Goal: Information Seeking & Learning: Learn about a topic

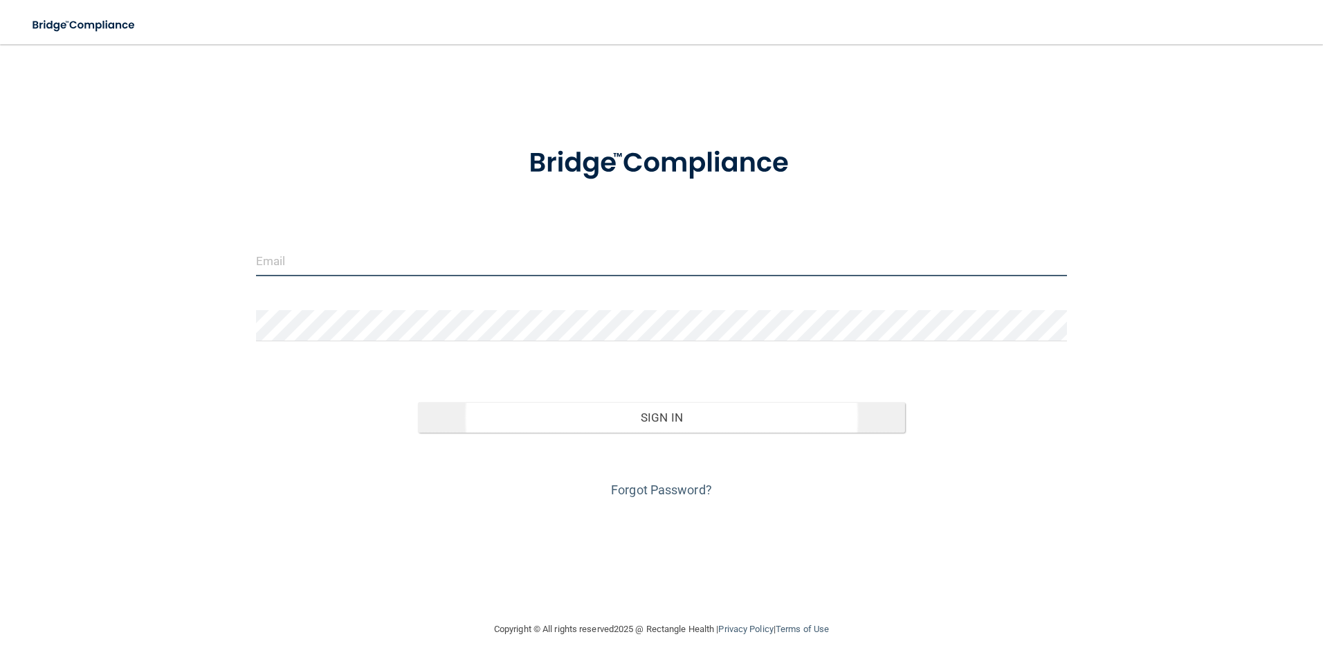
type input "[EMAIL_ADDRESS][DOMAIN_NAME]"
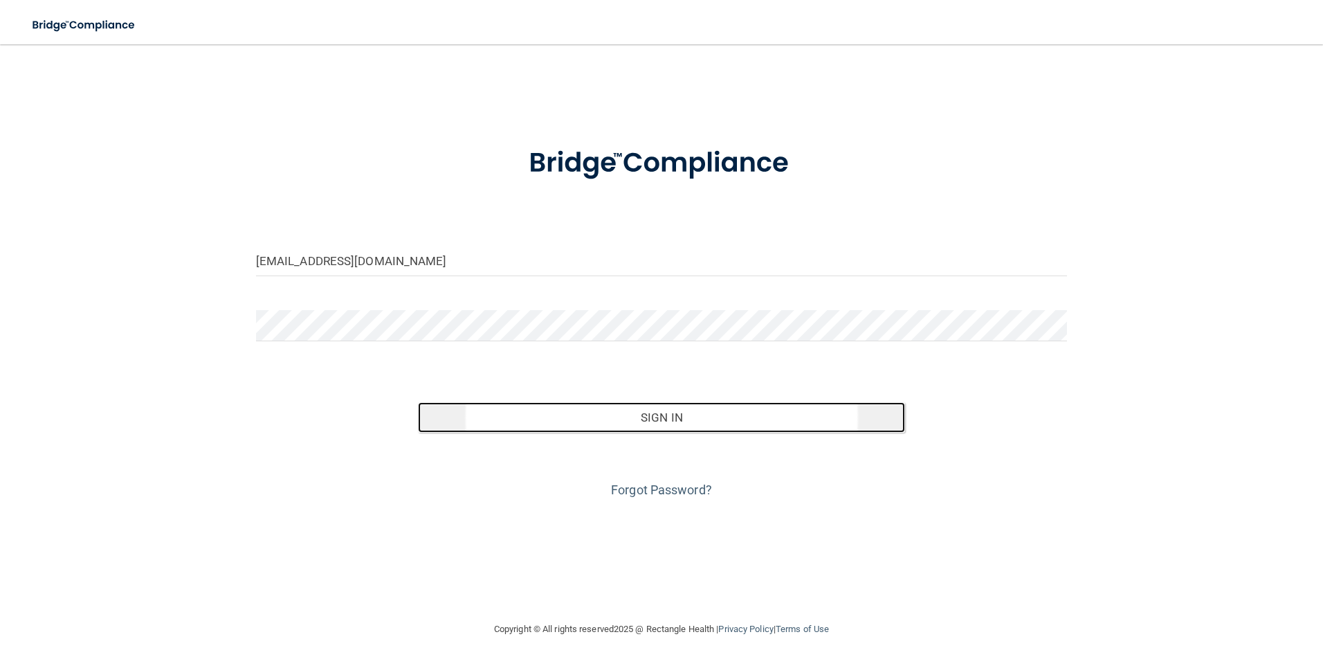
click at [649, 416] on button "Sign In" at bounding box center [661, 417] width 487 height 30
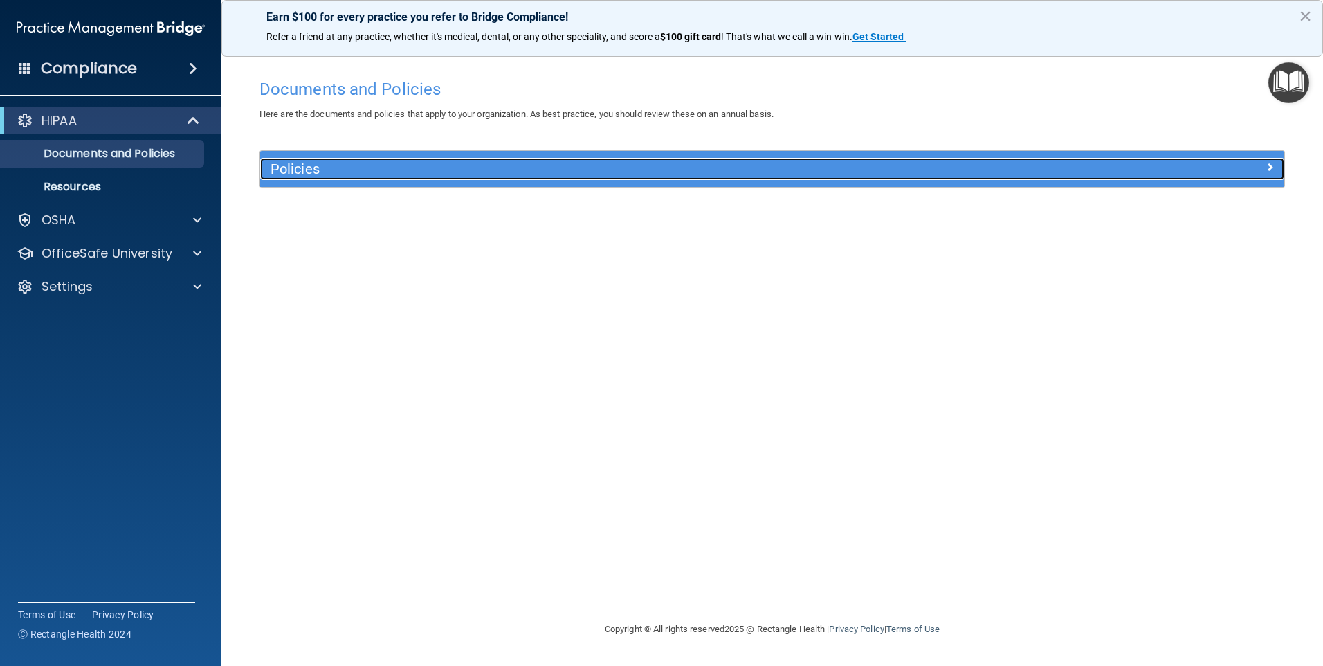
click at [333, 165] on h5 "Policies" at bounding box center [644, 168] width 747 height 15
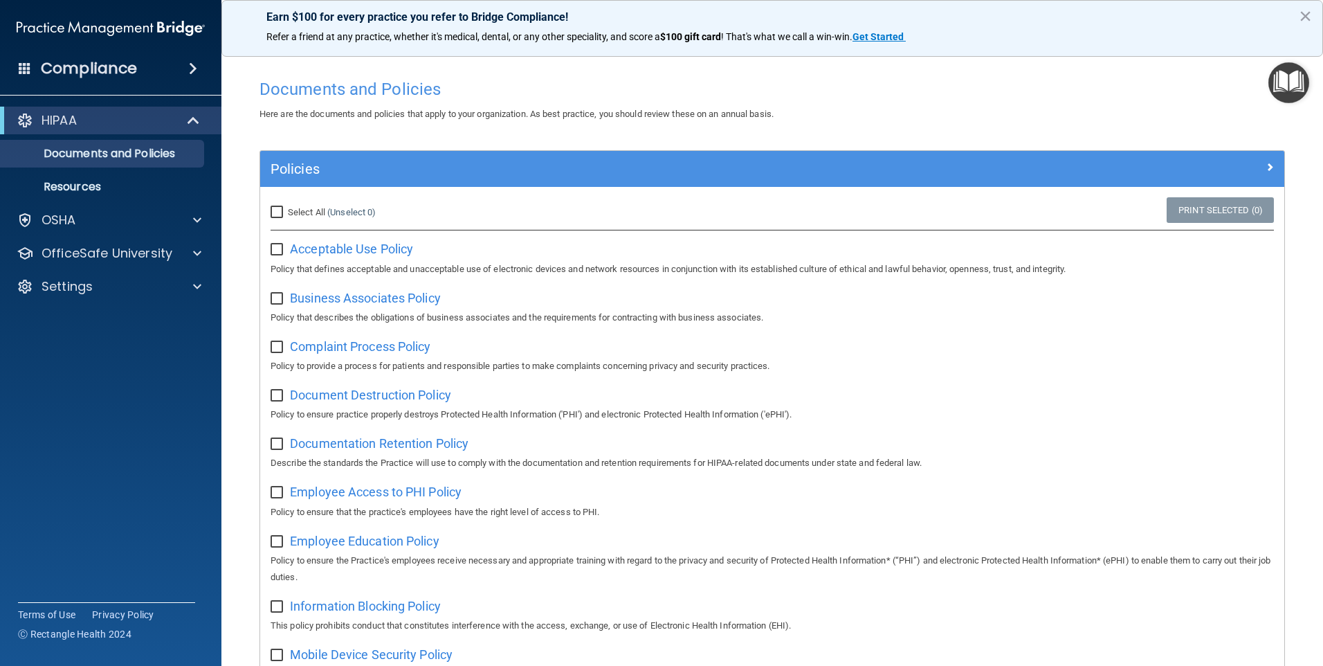
click at [279, 254] on input "checkbox" at bounding box center [279, 249] width 16 height 11
checkbox input "true"
click at [287, 300] on label at bounding box center [279, 295] width 17 height 16
click at [287, 300] on input "checkbox" at bounding box center [279, 298] width 16 height 11
checkbox input "true"
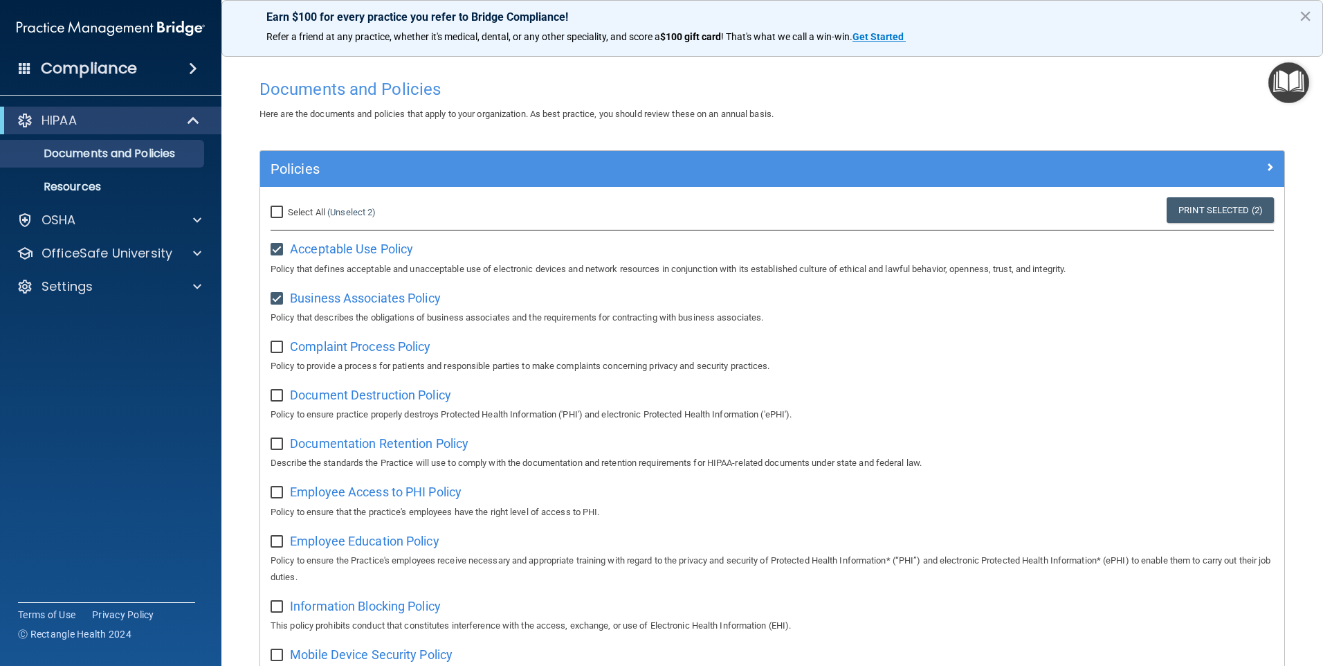
click at [280, 347] on input "checkbox" at bounding box center [279, 347] width 16 height 11
checkbox input "true"
click at [280, 395] on input "checkbox" at bounding box center [279, 395] width 16 height 11
checkbox input "true"
click at [284, 440] on label at bounding box center [279, 440] width 17 height 16
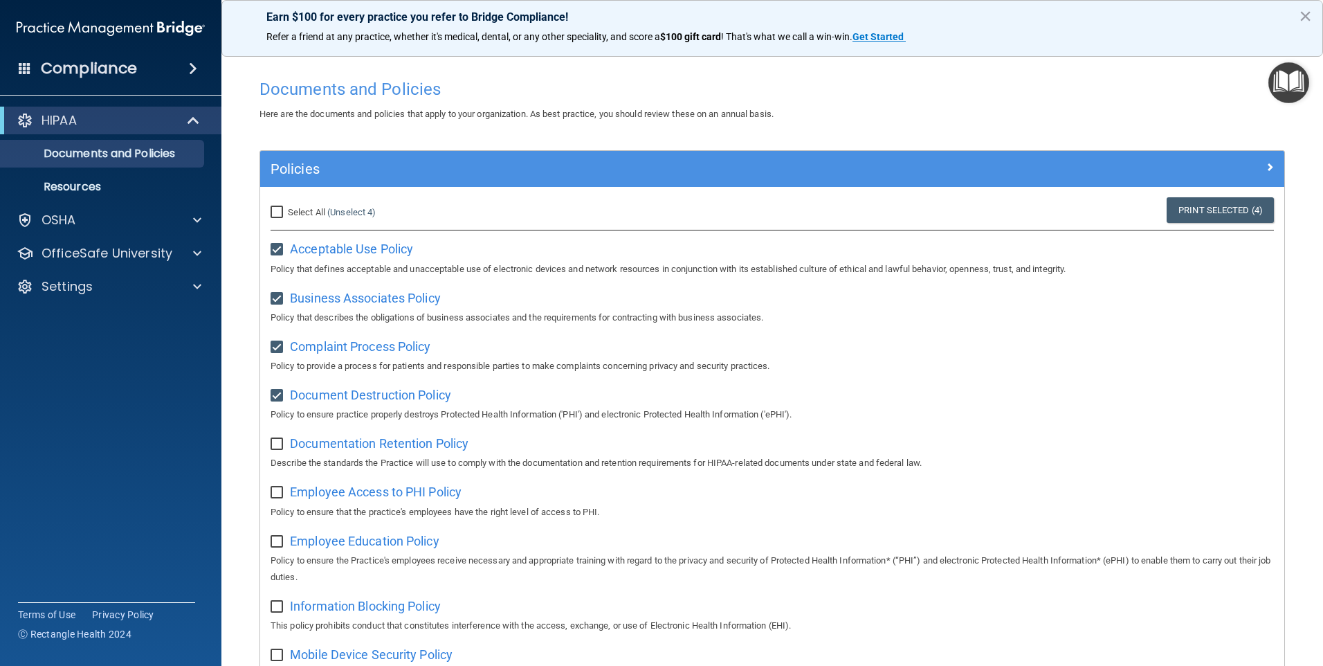
click at [284, 440] on input "checkbox" at bounding box center [279, 444] width 16 height 11
checkbox input "true"
click at [277, 491] on input "checkbox" at bounding box center [279, 492] width 16 height 11
checkbox input "true"
click at [281, 547] on input "checkbox" at bounding box center [279, 541] width 16 height 11
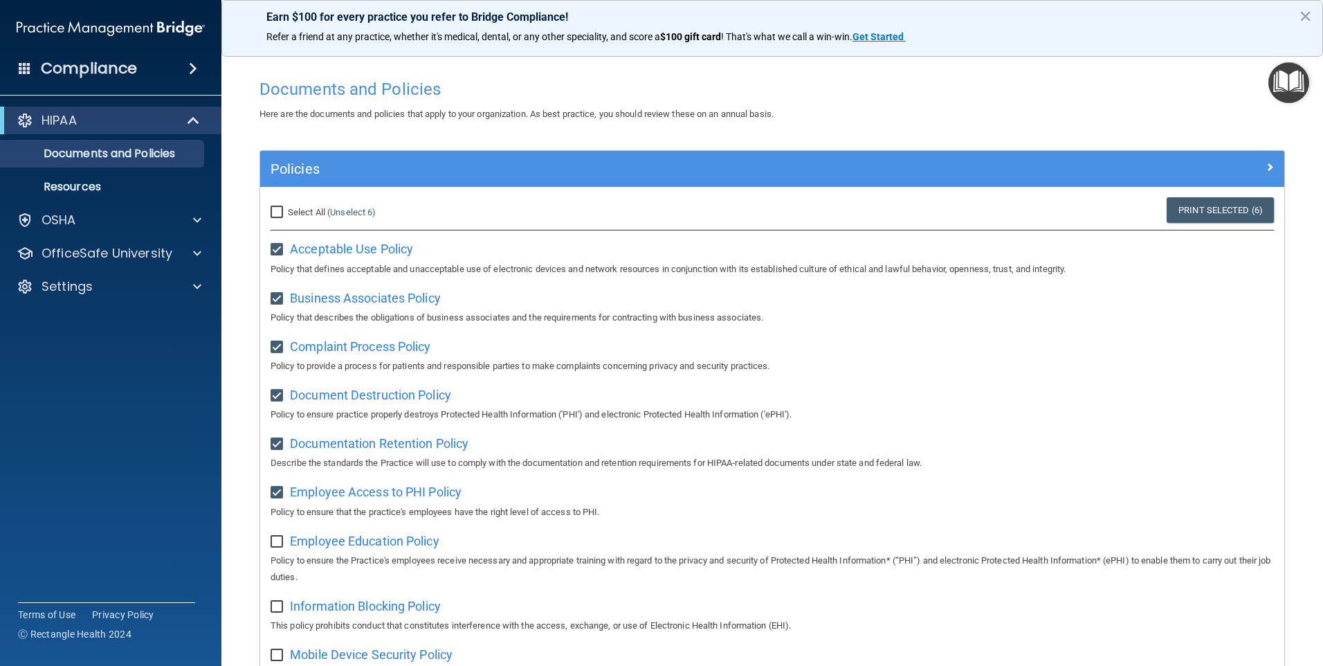
checkbox input "true"
click at [280, 610] on input "checkbox" at bounding box center [279, 606] width 16 height 11
checkbox input "true"
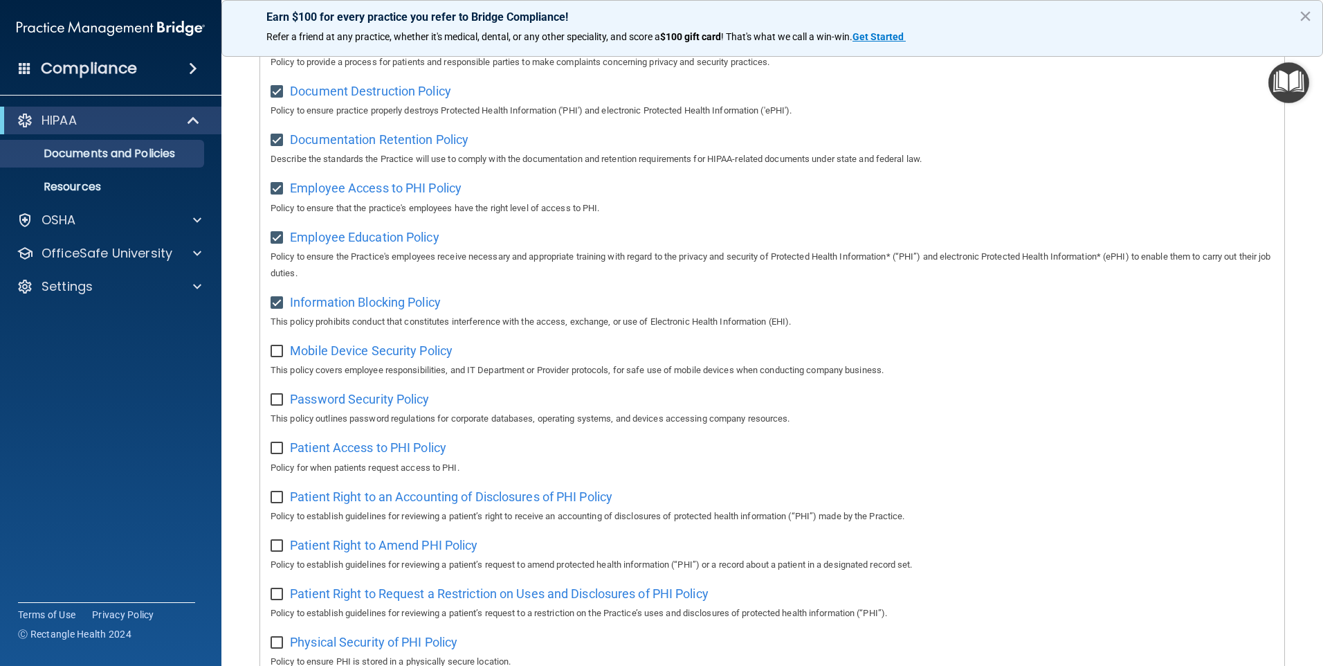
scroll to position [346, 0]
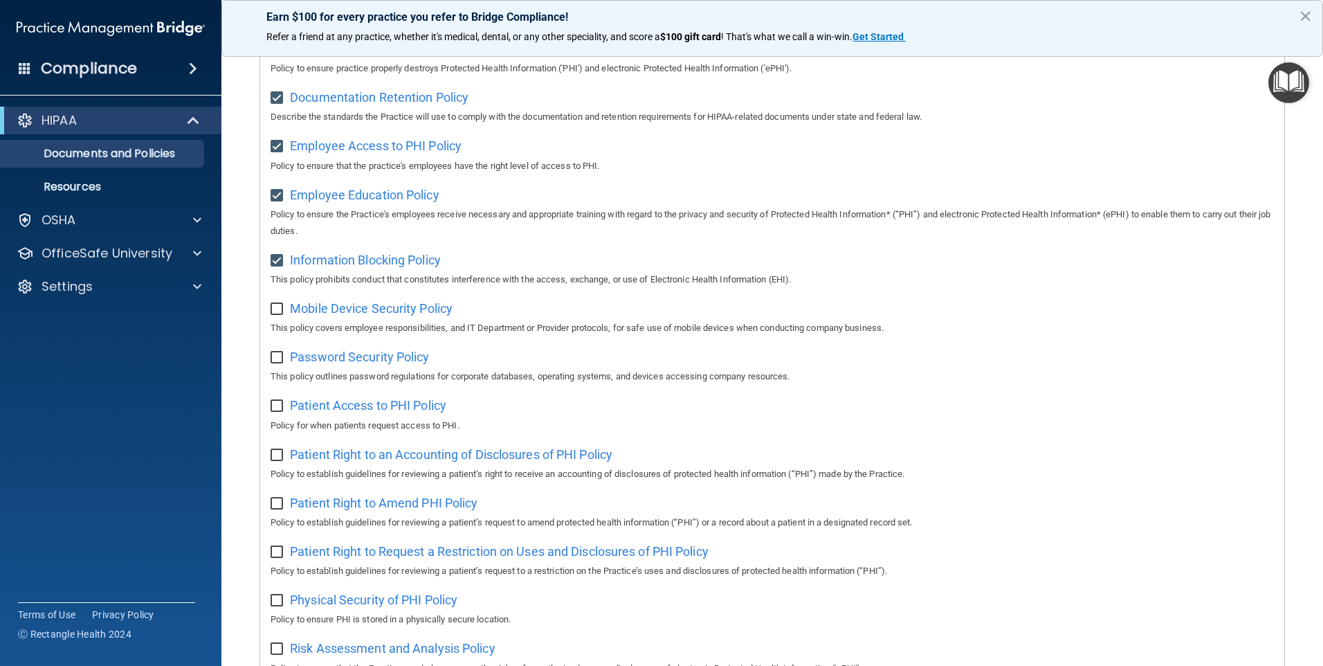
click at [278, 312] on input "checkbox" at bounding box center [279, 309] width 16 height 11
checkbox input "true"
click at [278, 363] on input "checkbox" at bounding box center [279, 357] width 16 height 11
checkbox input "true"
click at [275, 412] on input "checkbox" at bounding box center [279, 406] width 16 height 11
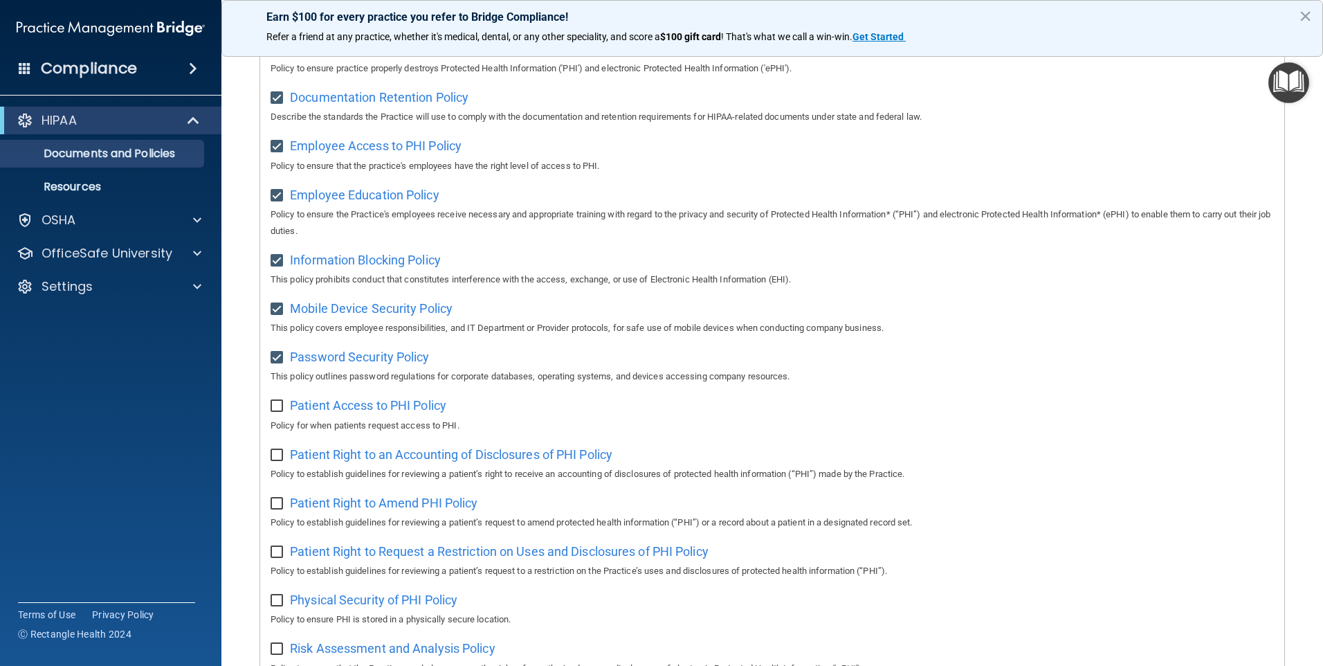
checkbox input "true"
click at [274, 461] on input "checkbox" at bounding box center [279, 455] width 16 height 11
checkbox input "true"
click at [275, 508] on input "checkbox" at bounding box center [279, 503] width 16 height 11
checkbox input "true"
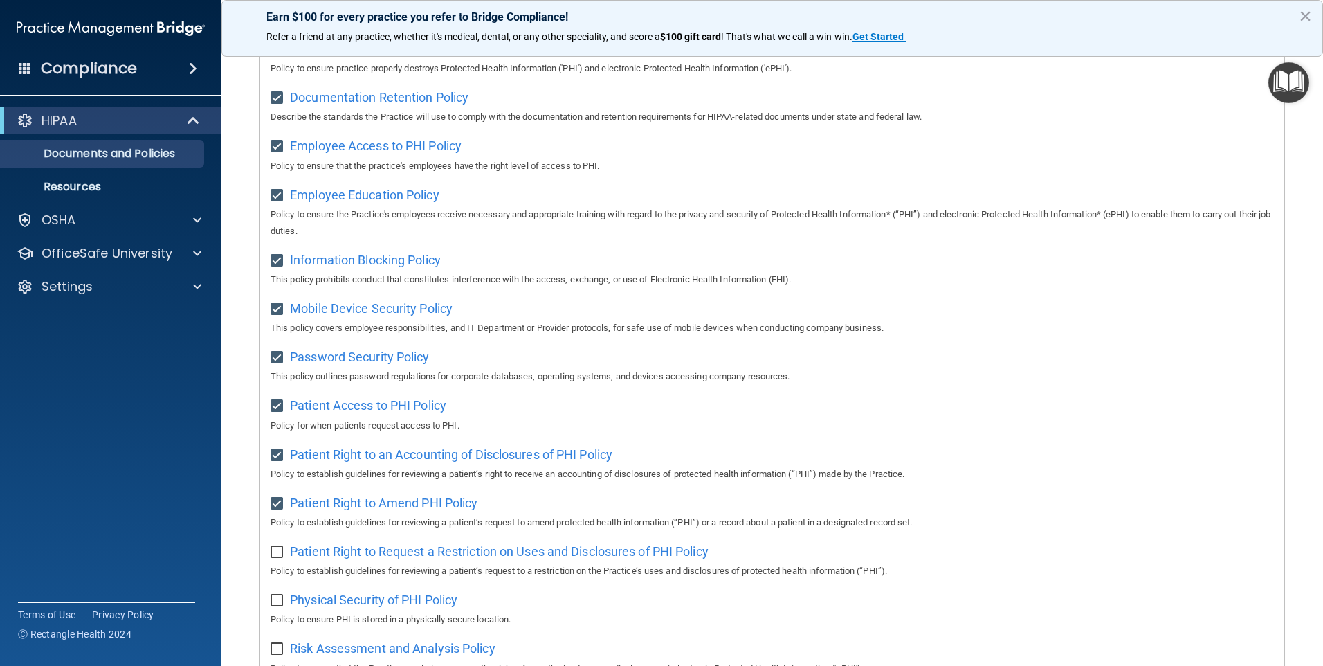
click at [278, 558] on input "checkbox" at bounding box center [279, 552] width 16 height 11
checkbox input "true"
click at [278, 606] on input "checkbox" at bounding box center [279, 600] width 16 height 11
checkbox input "true"
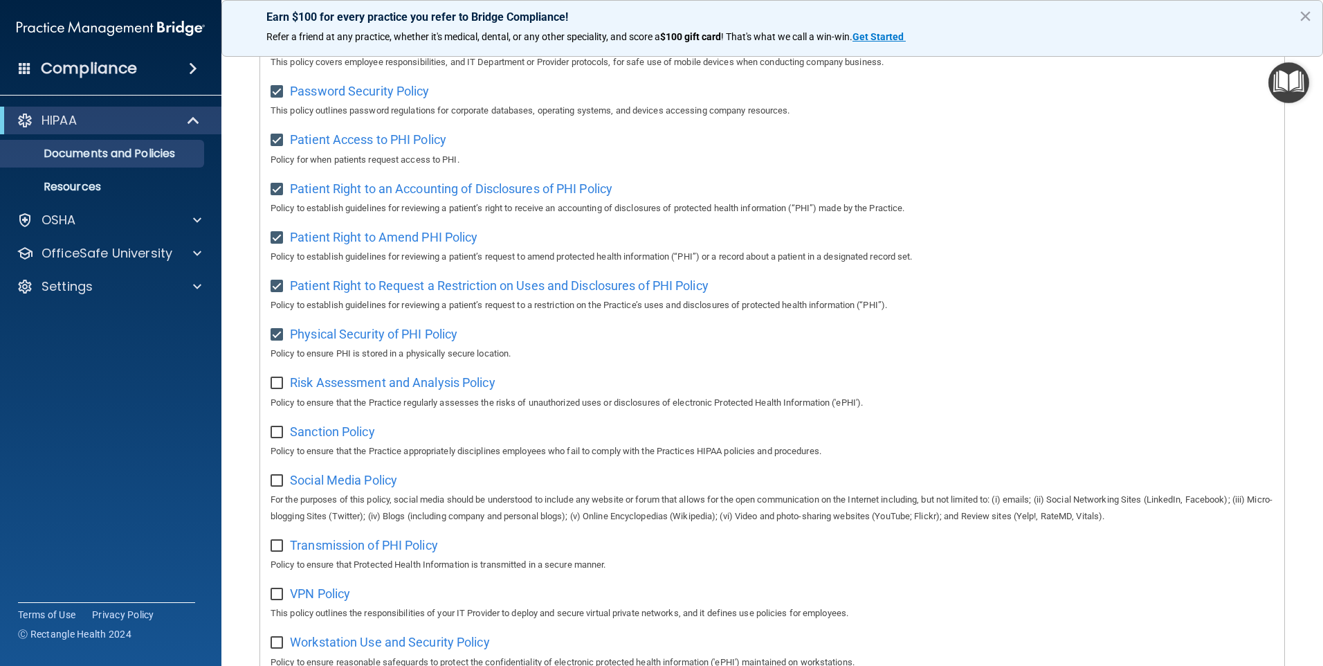
scroll to position [623, 0]
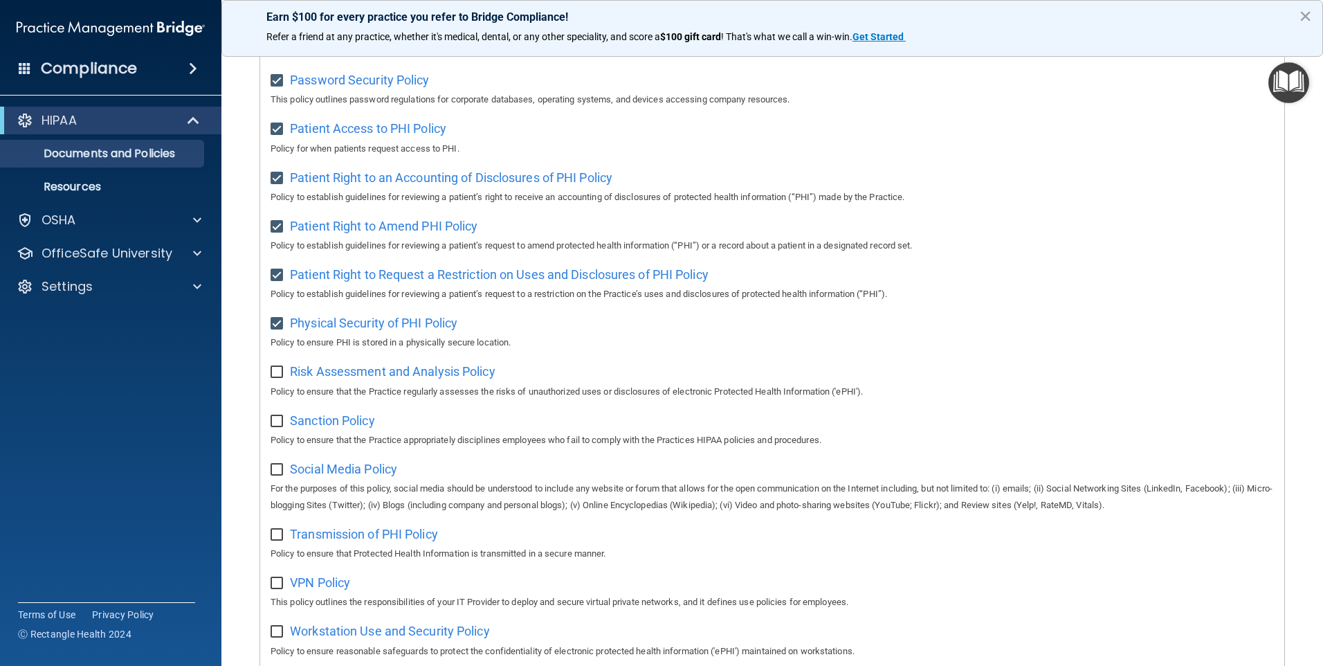
click at [280, 378] on input "checkbox" at bounding box center [279, 372] width 16 height 11
checkbox input "true"
click at [278, 427] on input "checkbox" at bounding box center [279, 421] width 16 height 11
checkbox input "true"
click at [275, 475] on input "checkbox" at bounding box center [279, 469] width 16 height 11
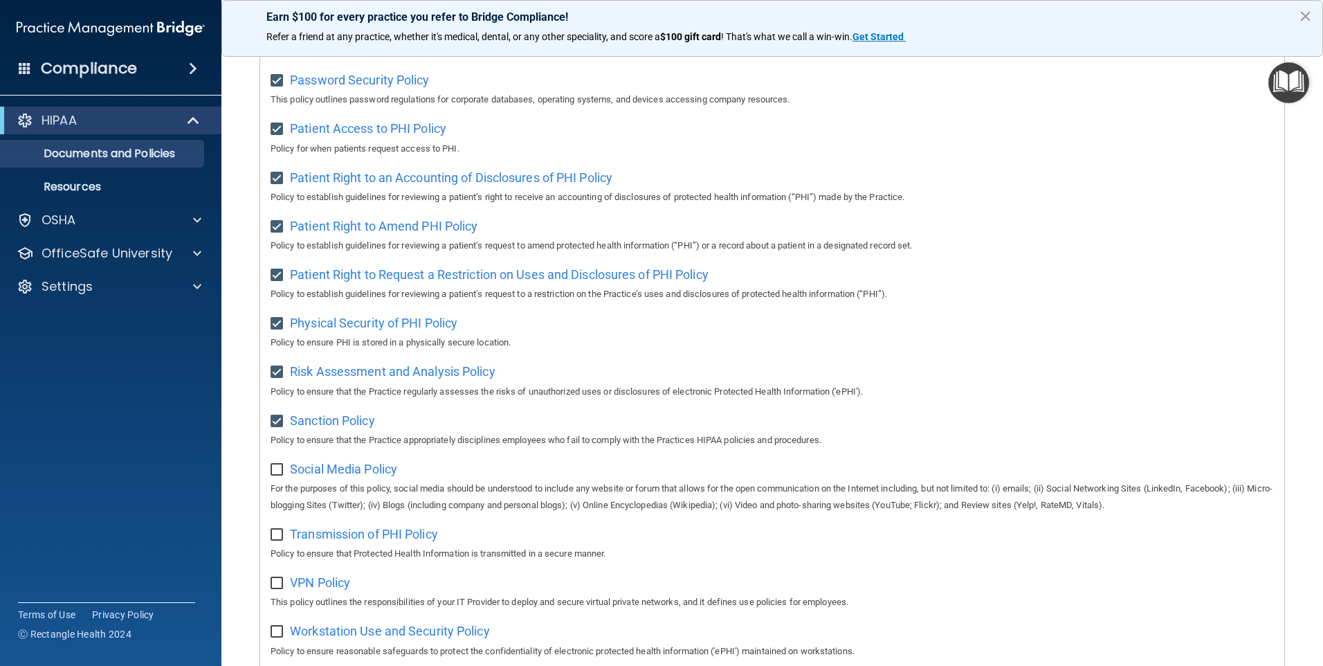
checkbox input "true"
click at [274, 541] on input "checkbox" at bounding box center [279, 534] width 16 height 11
checkbox input "true"
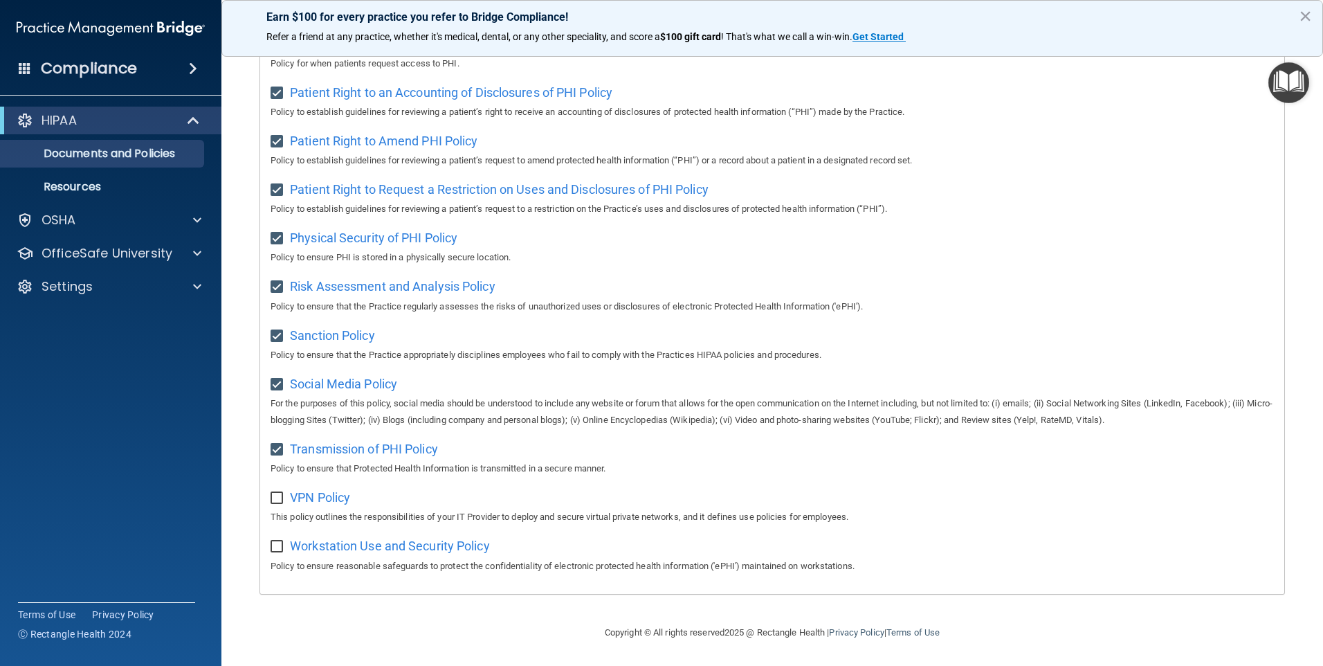
click at [278, 498] on input "checkbox" at bounding box center [279, 498] width 16 height 11
checkbox input "true"
click at [276, 543] on input "checkbox" at bounding box center [279, 546] width 16 height 11
checkbox input "true"
click at [1306, 17] on button "×" at bounding box center [1305, 16] width 13 height 22
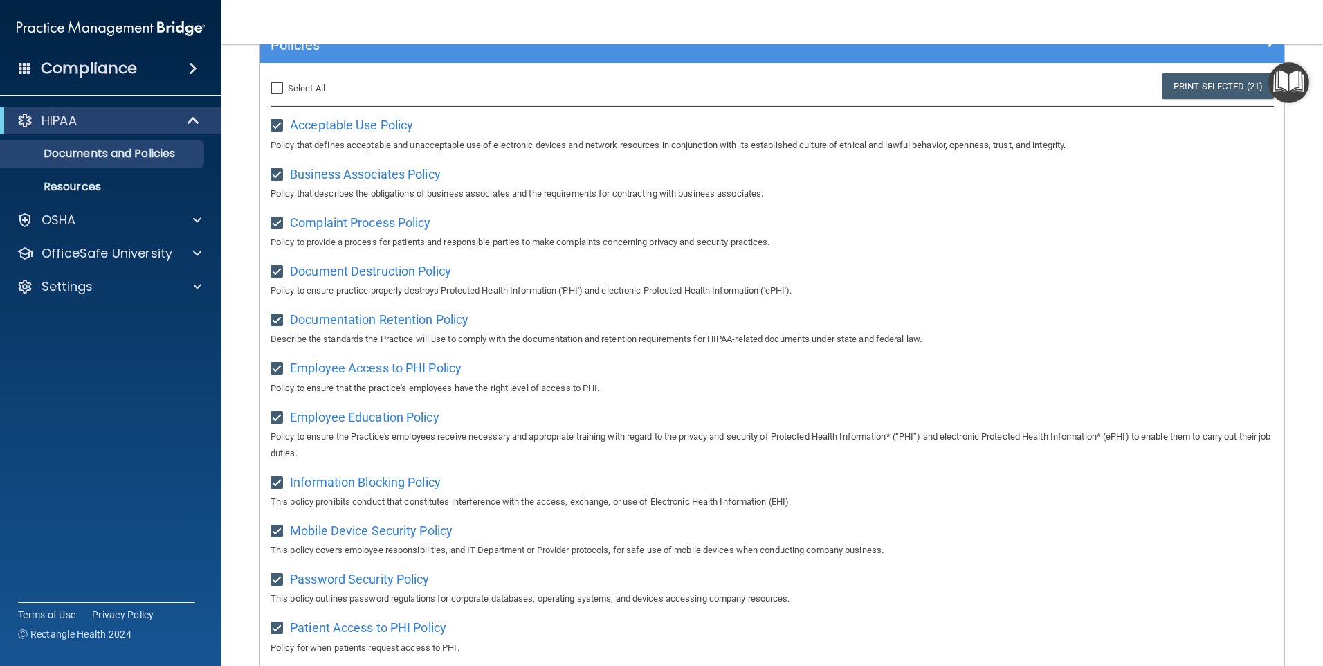
scroll to position [0, 0]
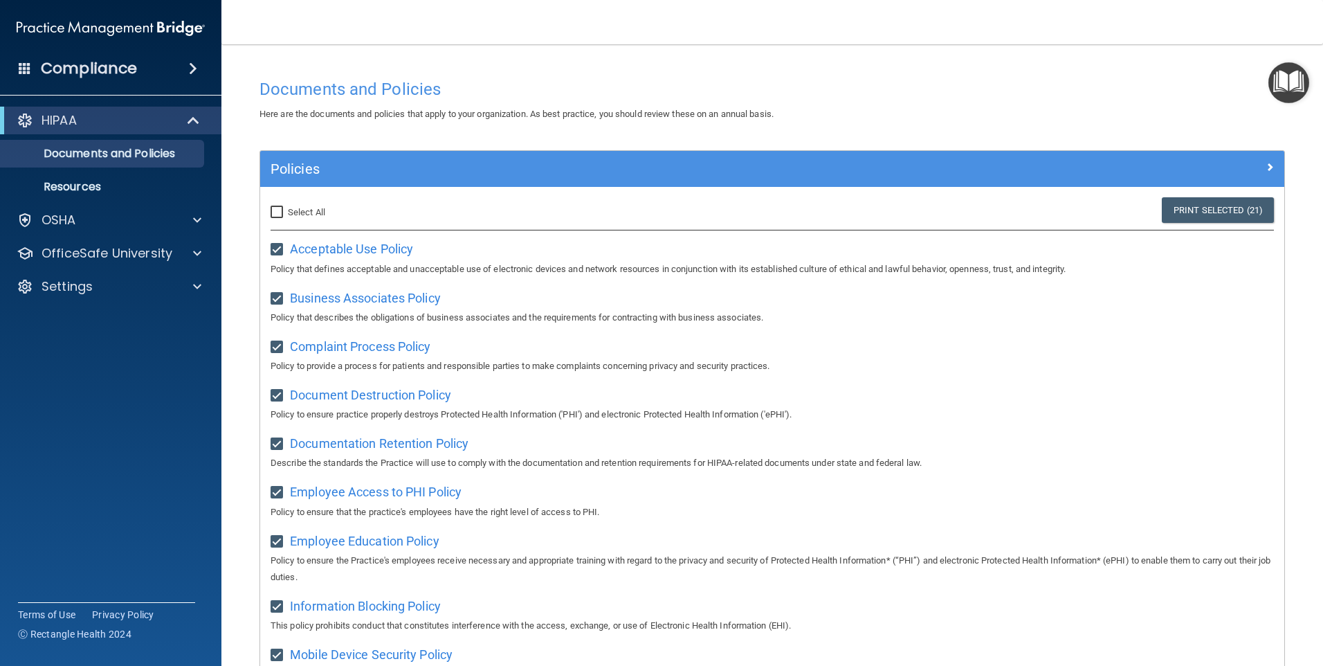
click at [276, 209] on input "Select All (Unselect 21) Unselect All" at bounding box center [279, 212] width 16 height 11
checkbox input "true"
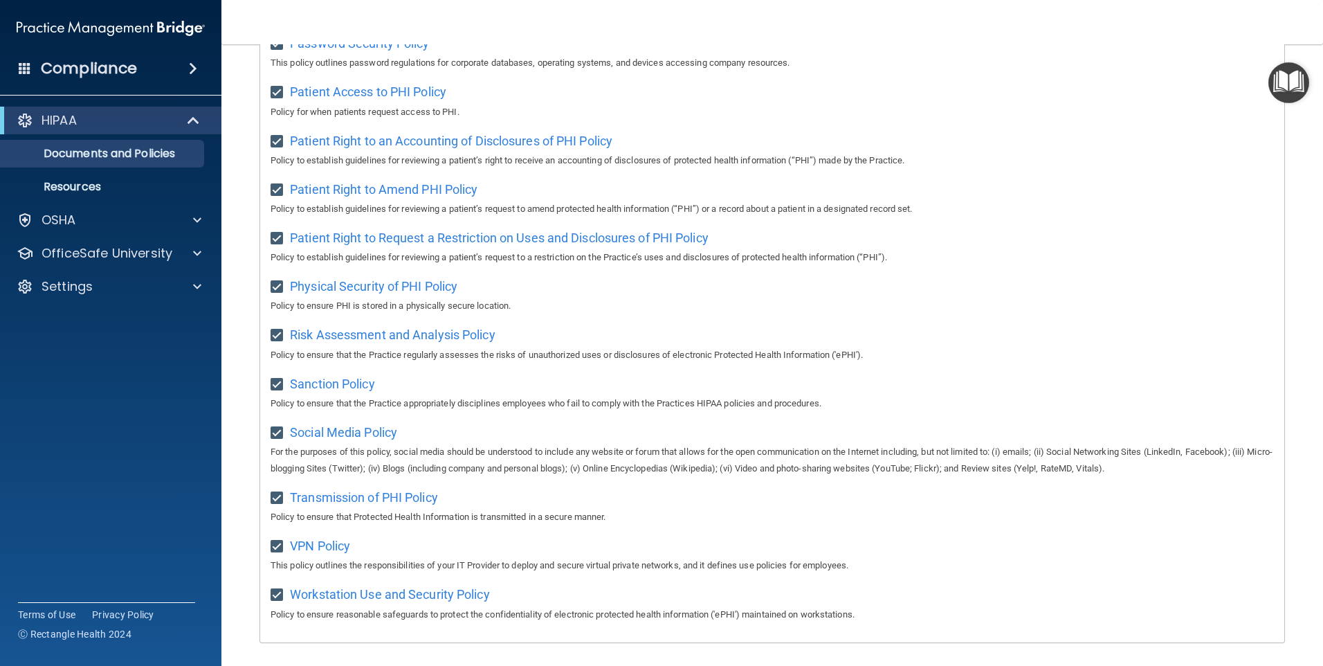
scroll to position [723, 0]
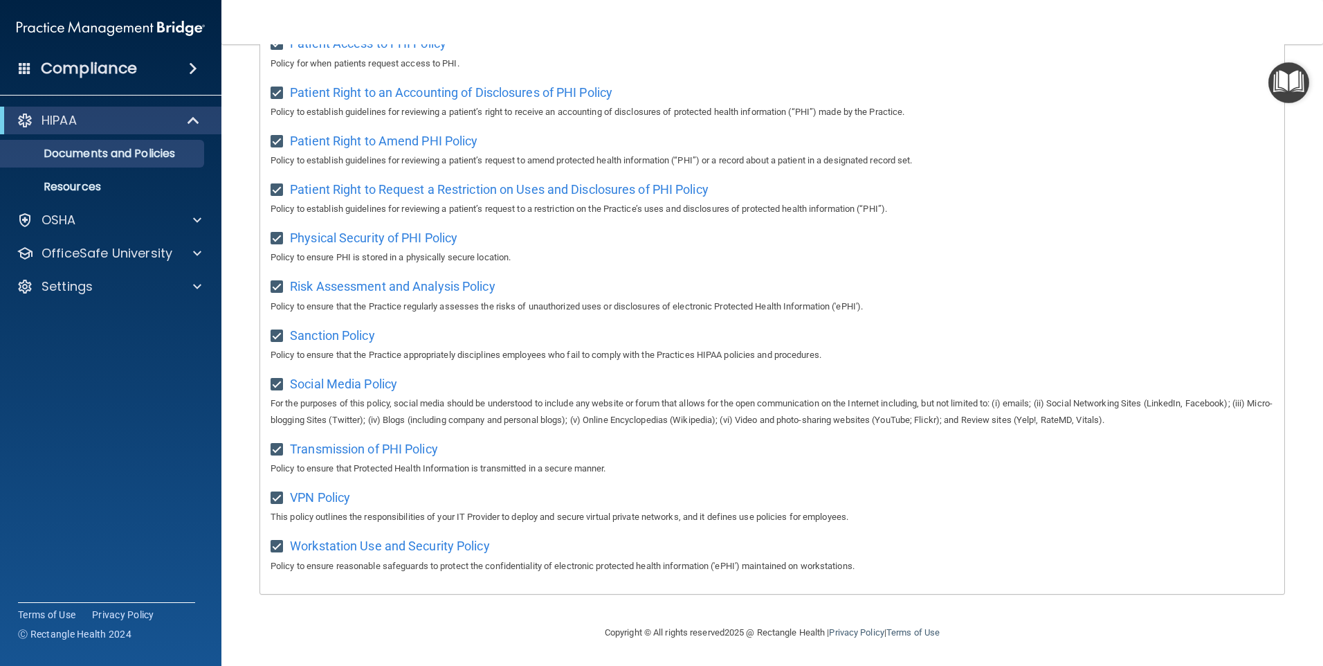
click at [1111, 195] on div "Patient Right to Request a Restriction on Uses and Disclosures of PHI Policy Po…" at bounding box center [772, 197] width 1003 height 39
click at [79, 120] on div "HIPAA" at bounding box center [91, 120] width 171 height 17
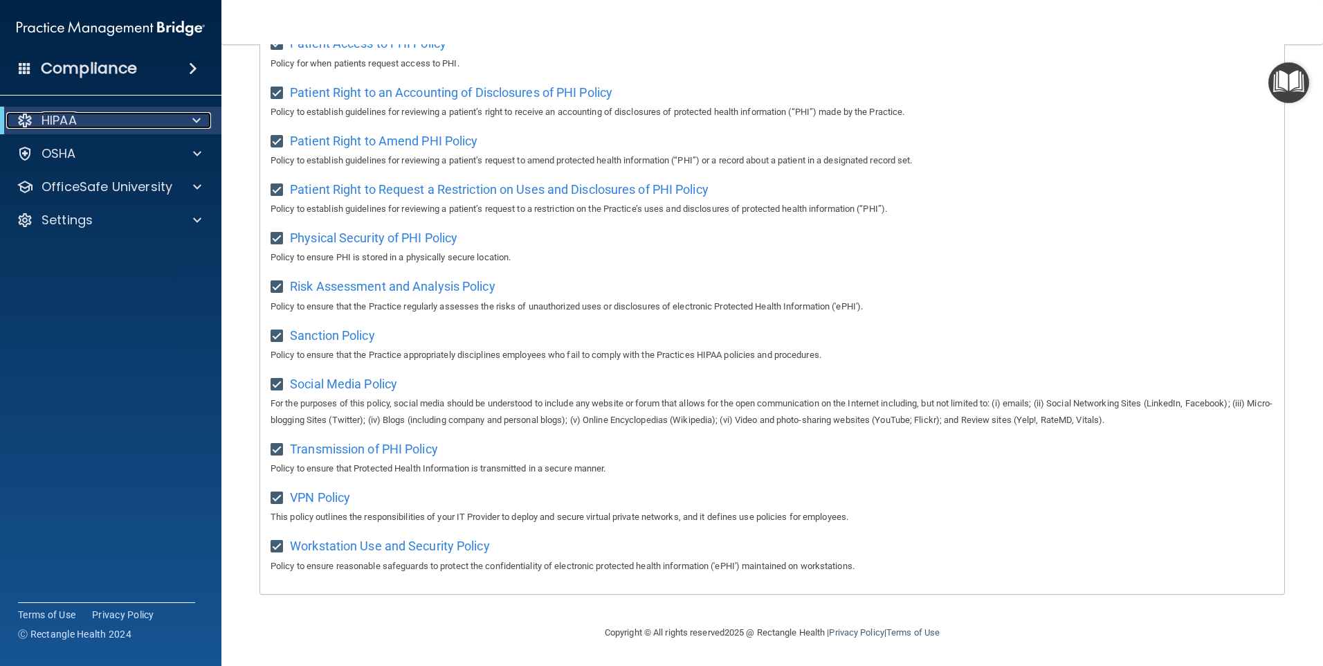
click at [81, 127] on div "HIPAA" at bounding box center [91, 120] width 171 height 17
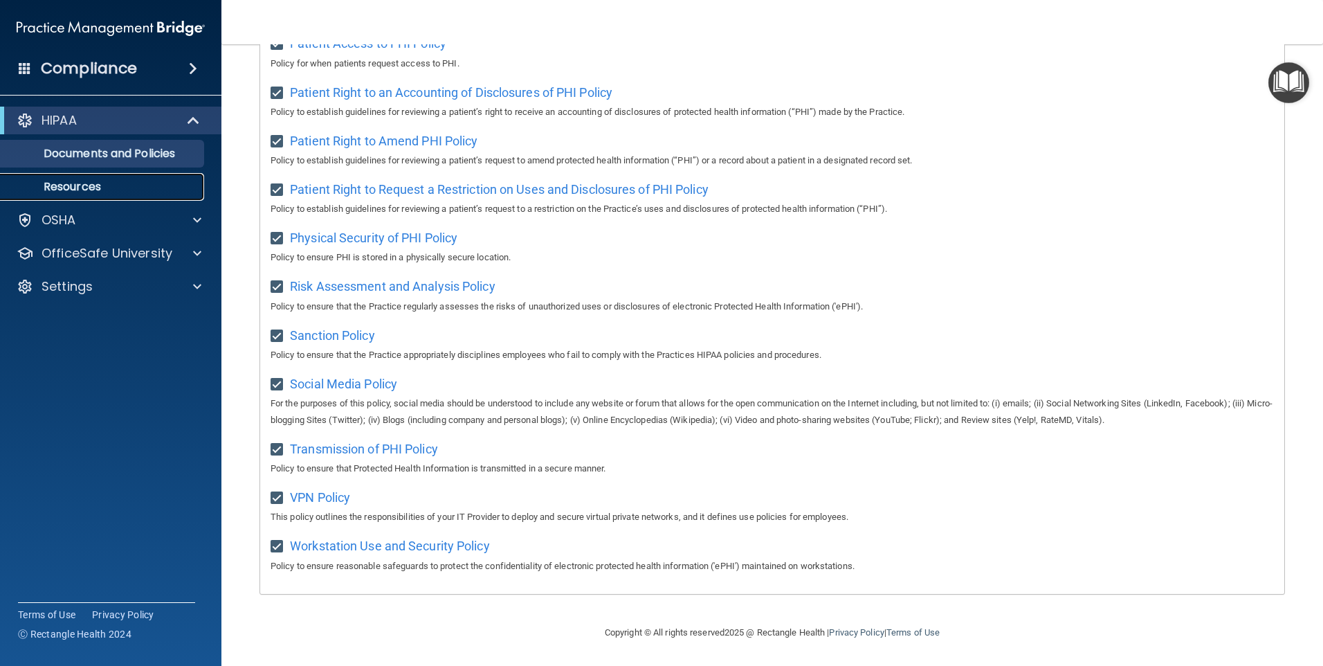
click at [115, 183] on p "Resources" at bounding box center [103, 187] width 189 height 14
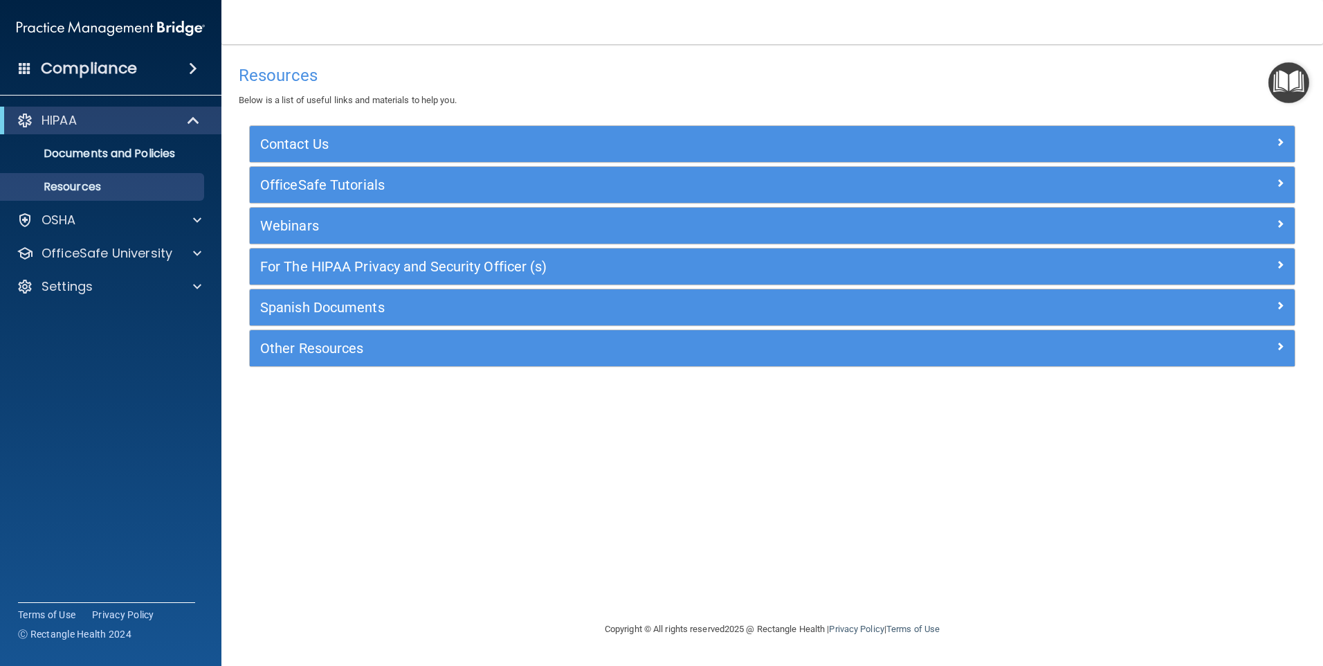
click at [197, 66] on span at bounding box center [193, 68] width 8 height 17
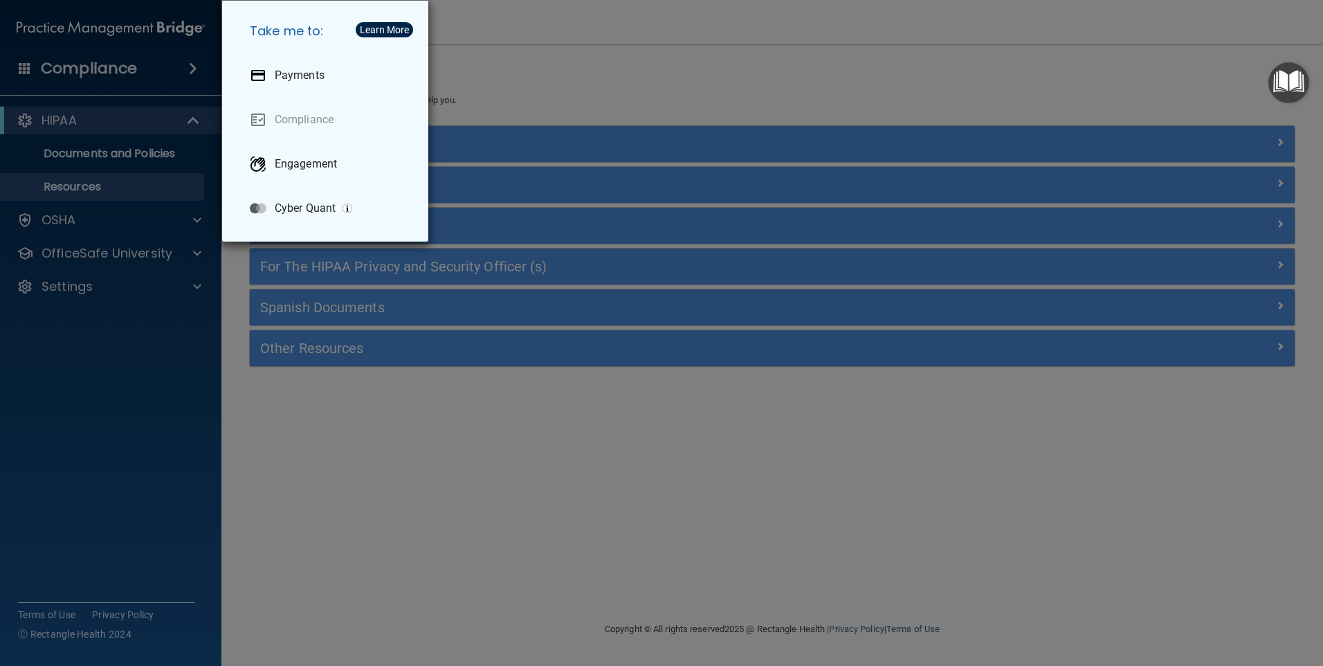
click at [163, 75] on div "Take me to: Payments Compliance Engagement Cyber Quant" at bounding box center [661, 333] width 1323 height 666
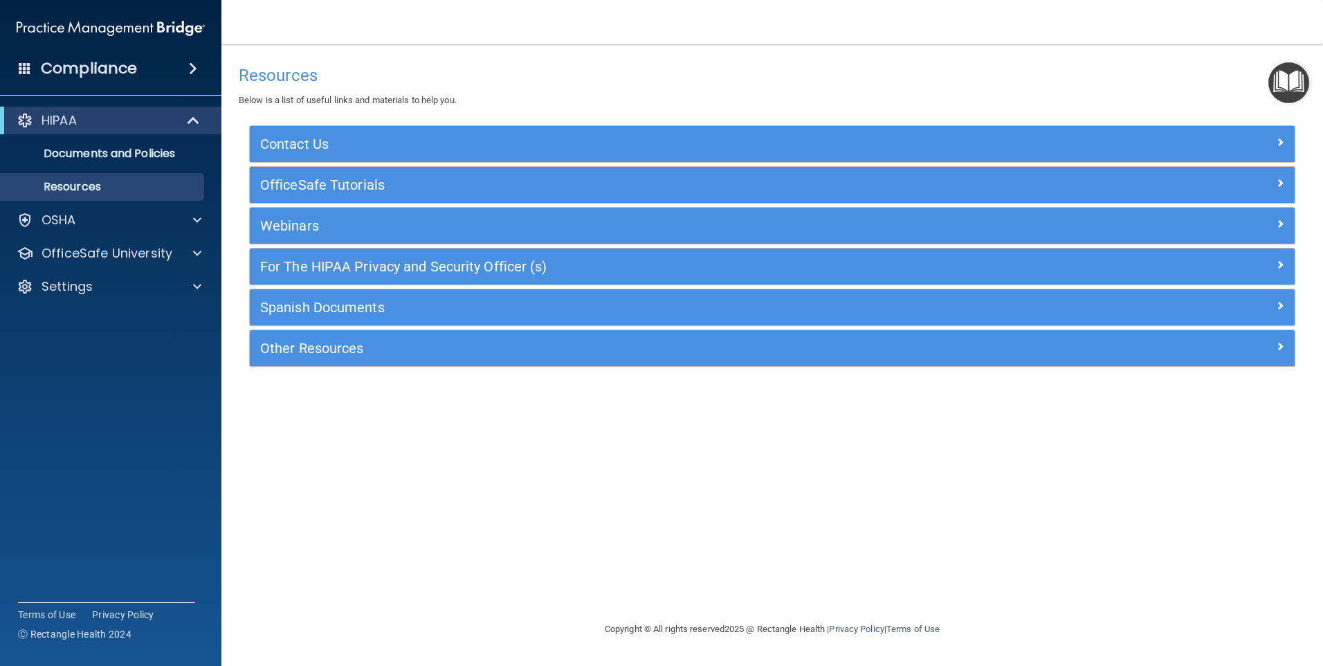
click at [174, 67] on div "Compliance" at bounding box center [110, 68] width 221 height 30
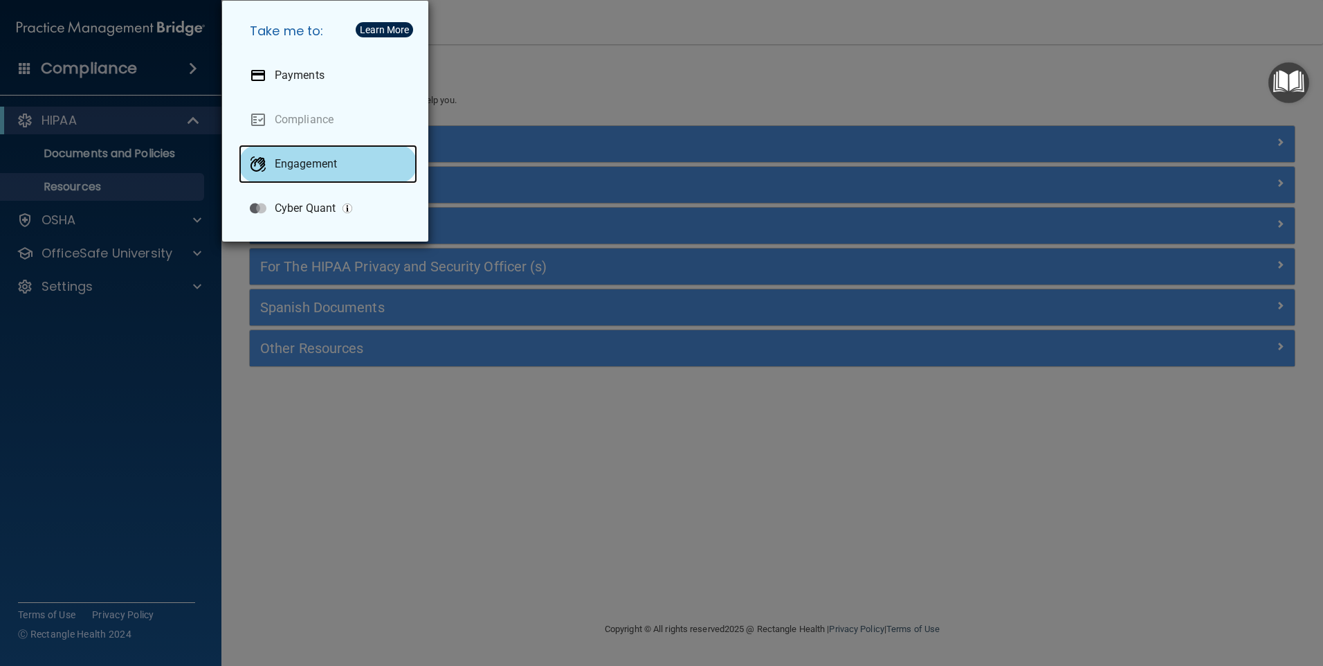
click at [327, 164] on p "Engagement" at bounding box center [306, 164] width 62 height 14
click at [52, 221] on div "Take me to: Payments Compliance Engagement Cyber Quant" at bounding box center [661, 333] width 1323 height 666
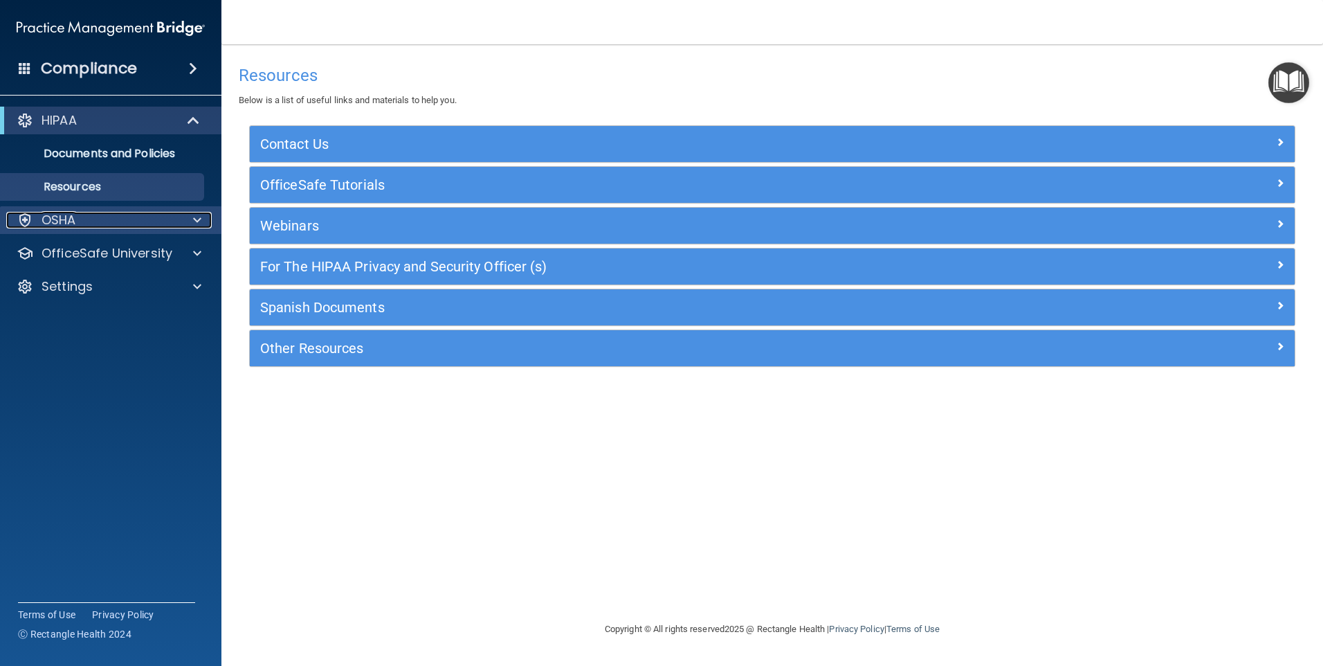
click at [55, 216] on p "OSHA" at bounding box center [59, 220] width 35 height 17
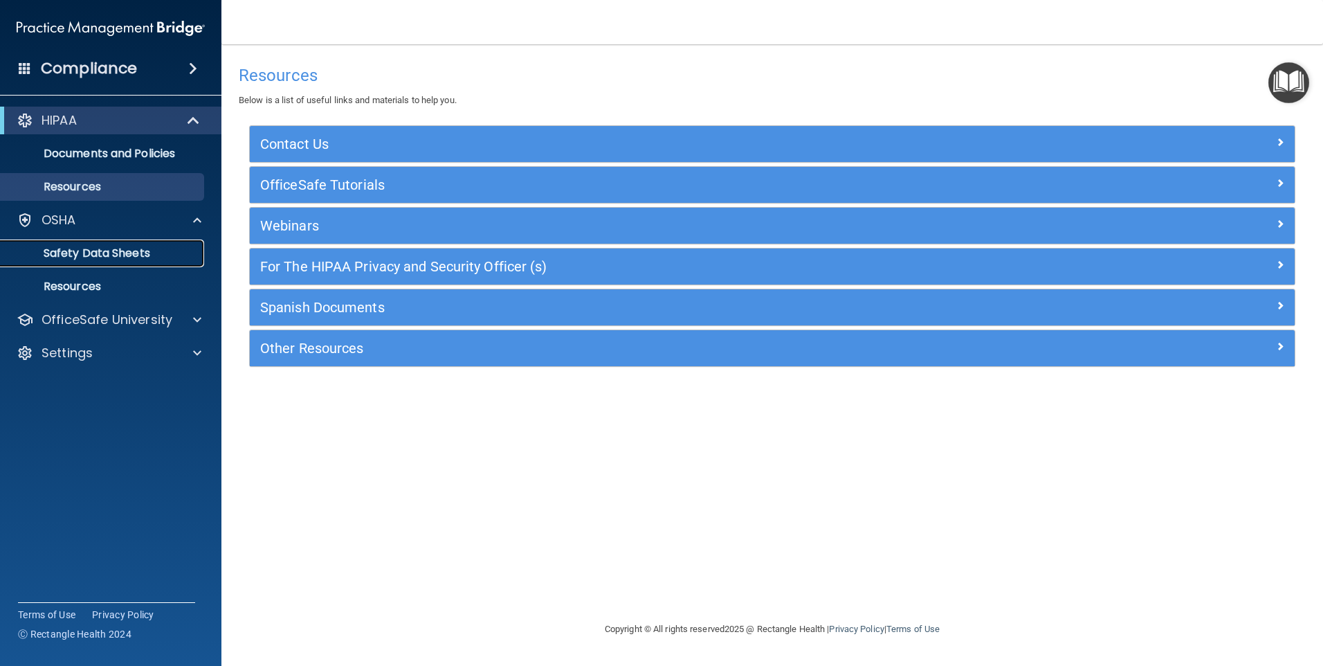
click at [141, 249] on p "Safety Data Sheets" at bounding box center [103, 253] width 189 height 14
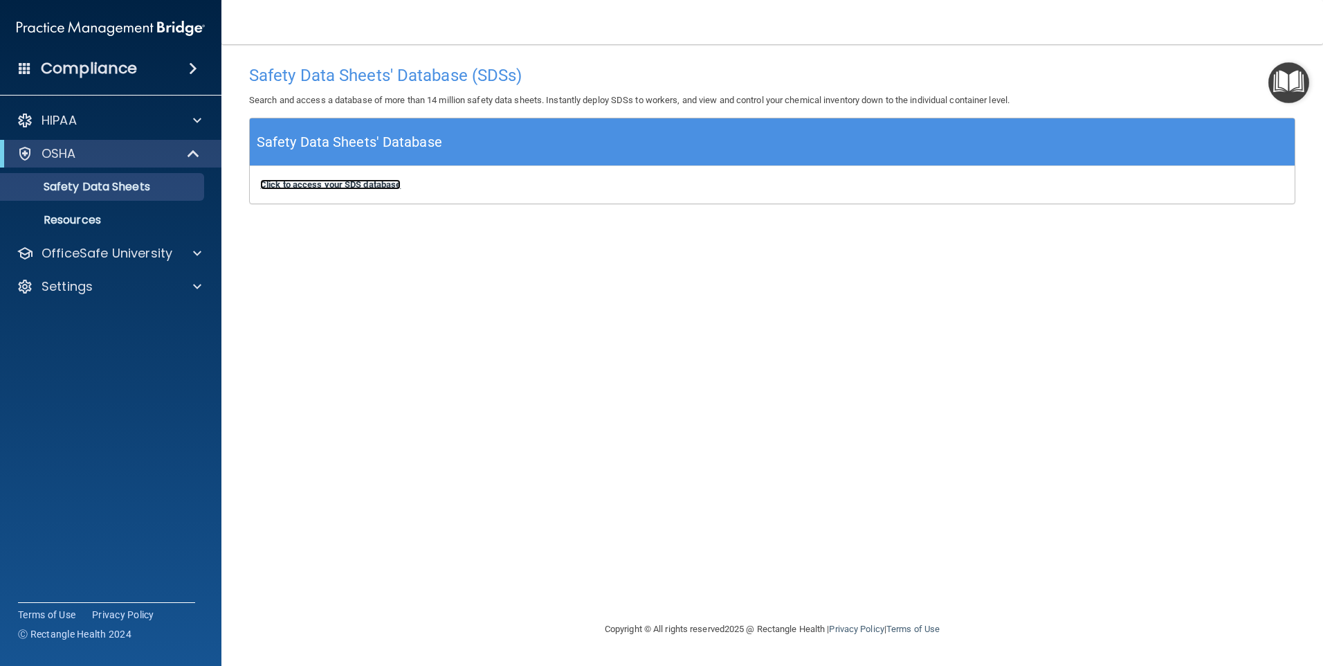
click at [390, 189] on b "Click to access your SDS database" at bounding box center [330, 184] width 140 height 10
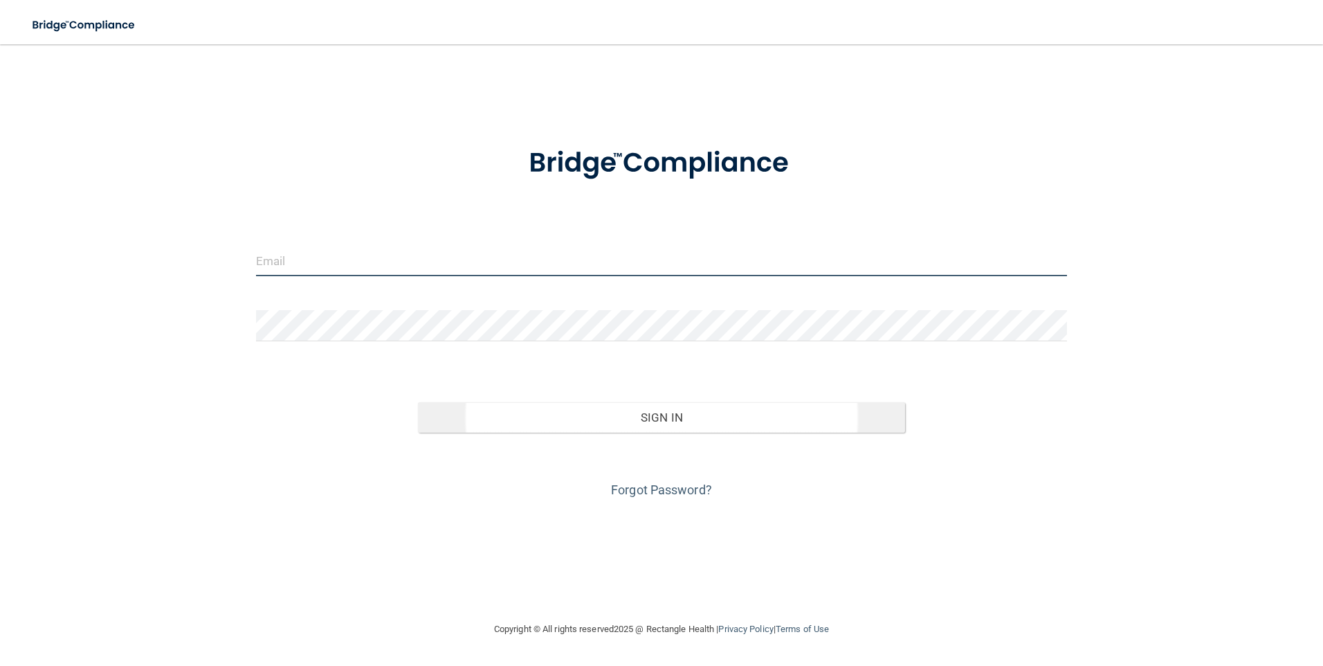
type input "[EMAIL_ADDRESS][DOMAIN_NAME]"
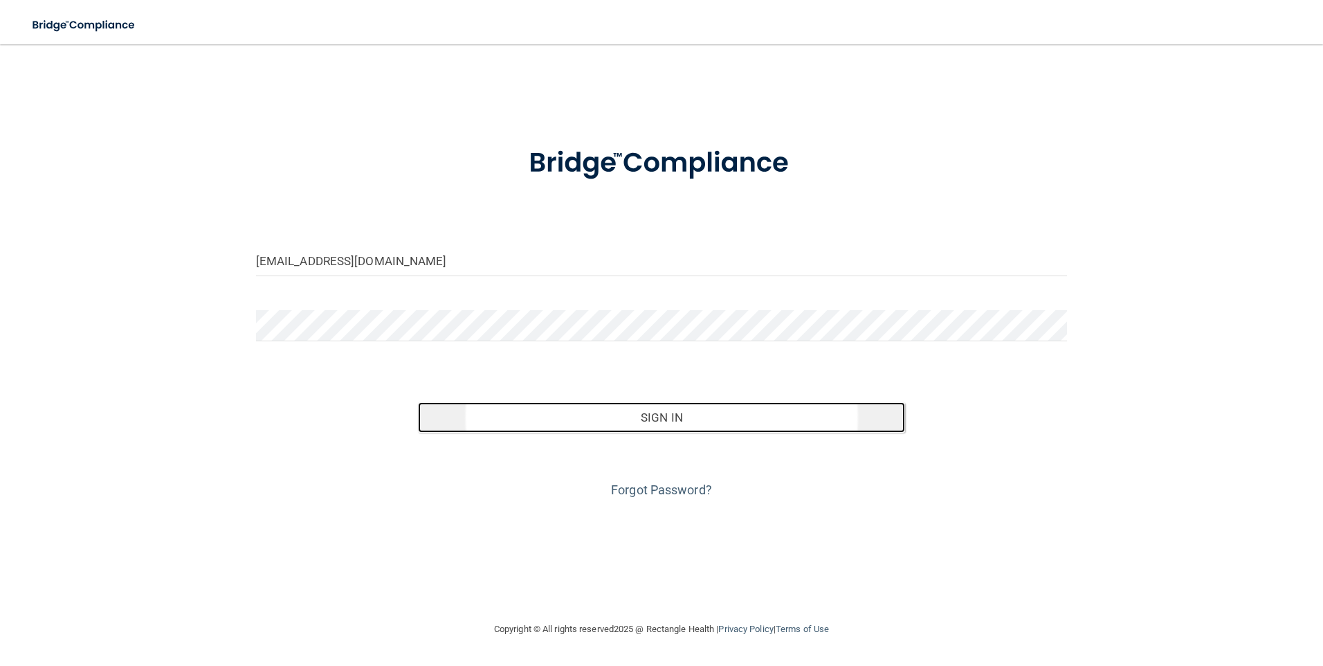
click at [649, 419] on button "Sign In" at bounding box center [661, 417] width 487 height 30
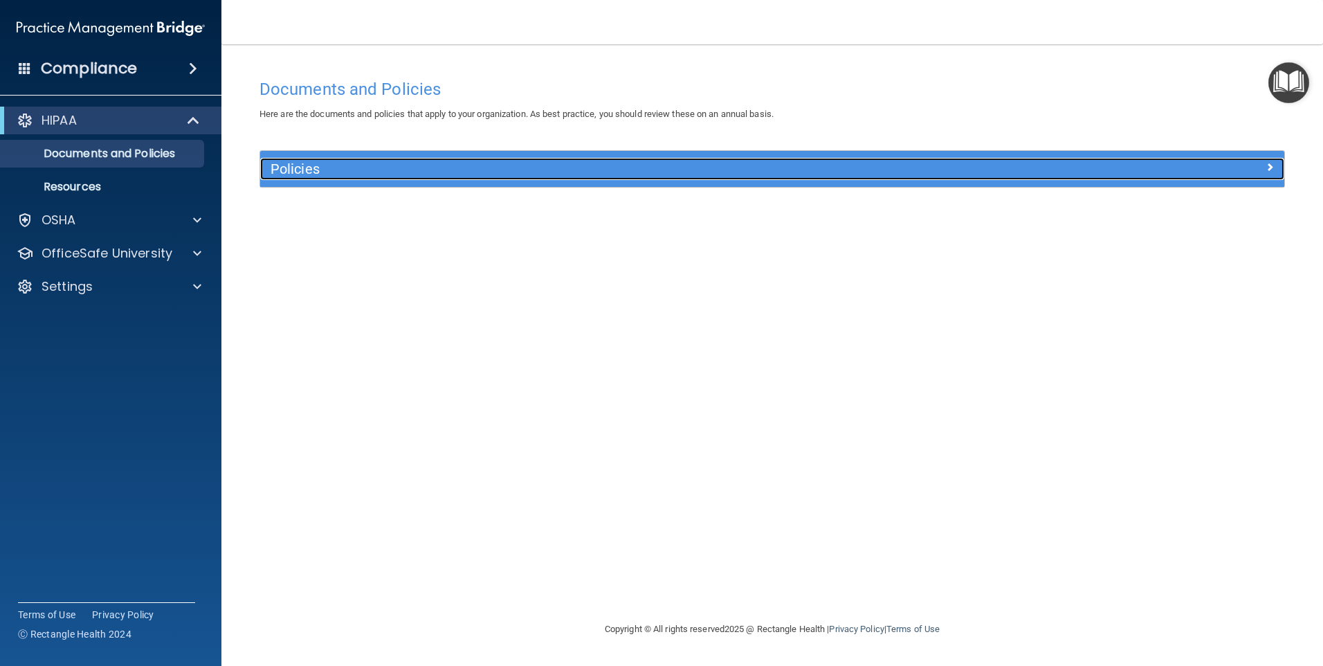
click at [1273, 160] on span at bounding box center [1270, 166] width 8 height 17
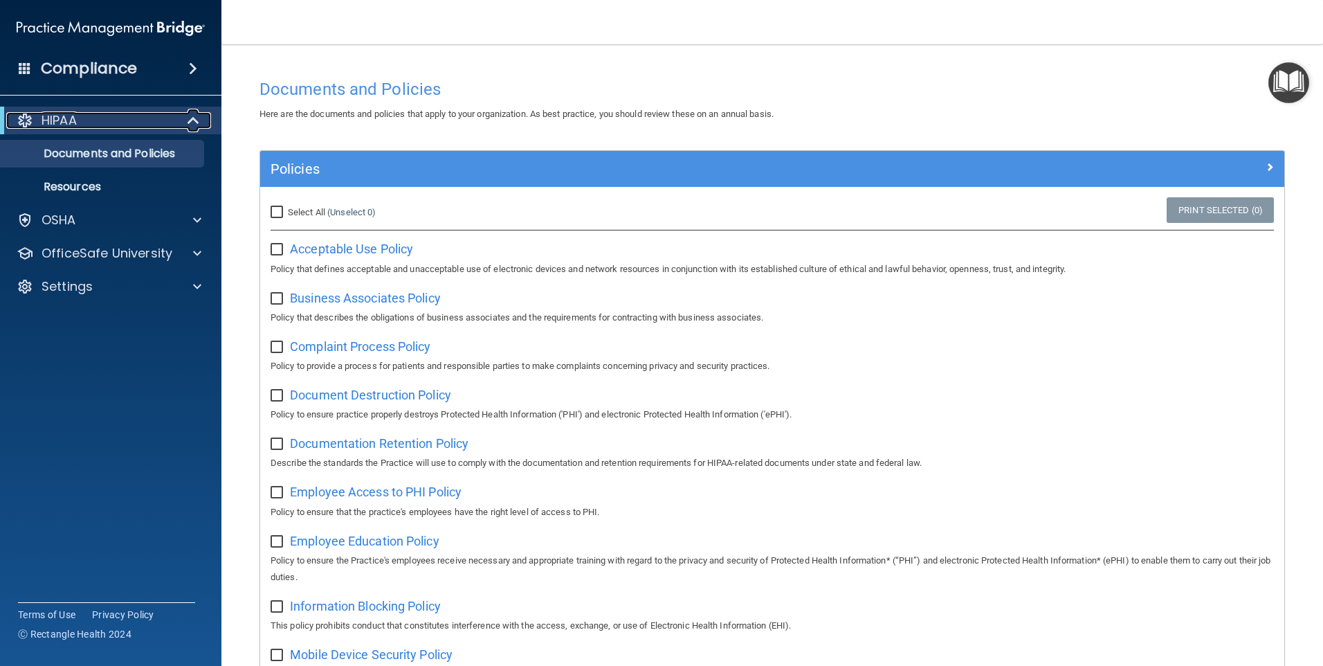
click at [35, 122] on div "HIPAA" at bounding box center [91, 120] width 171 height 17
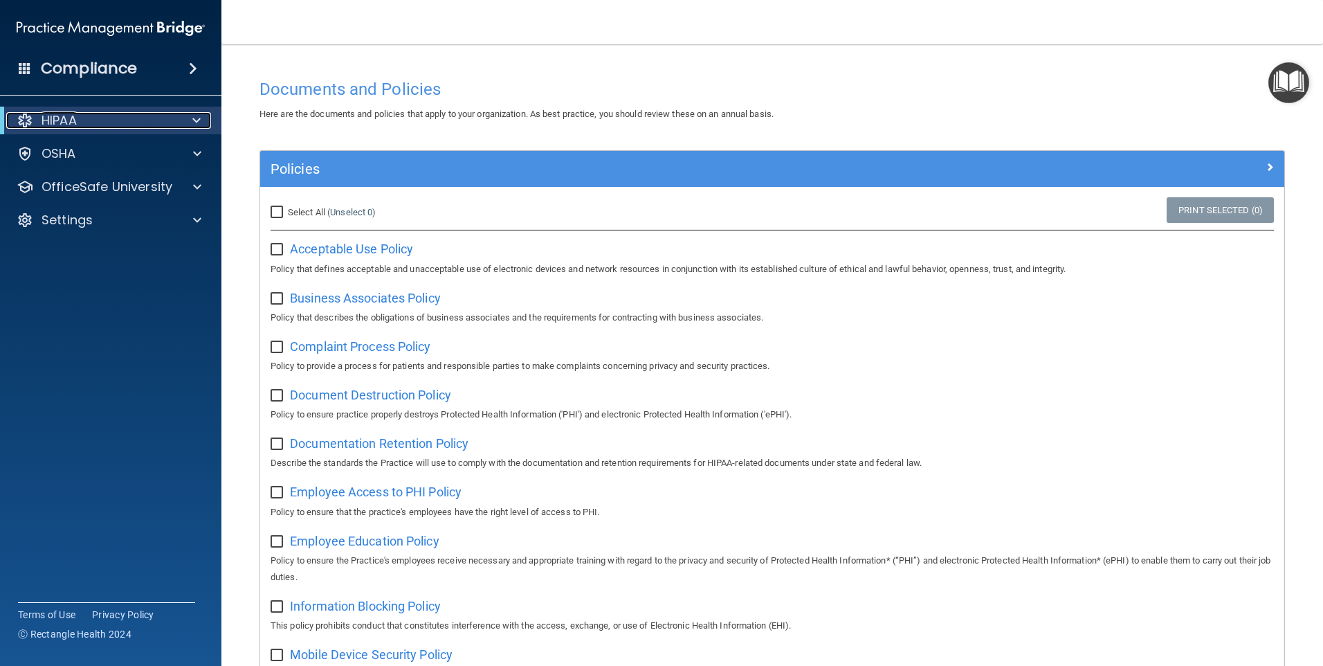
click at [35, 122] on div "HIPAA" at bounding box center [91, 120] width 171 height 17
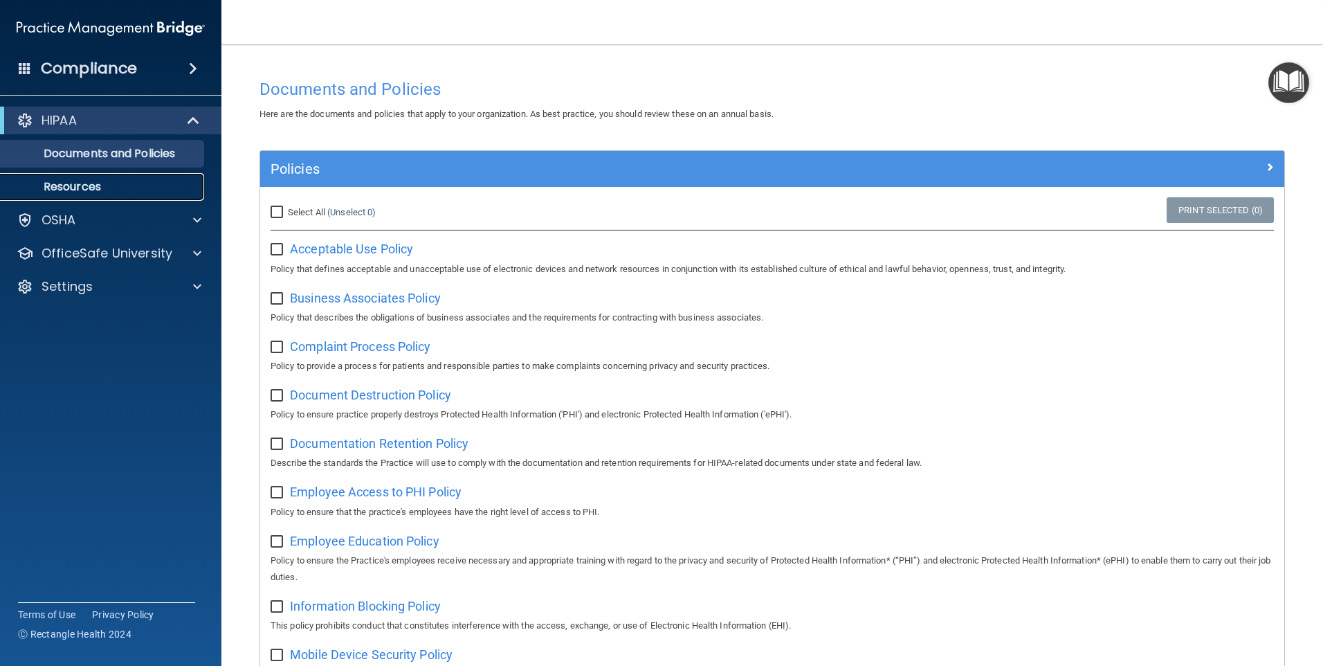
click at [98, 183] on p "Resources" at bounding box center [103, 187] width 189 height 14
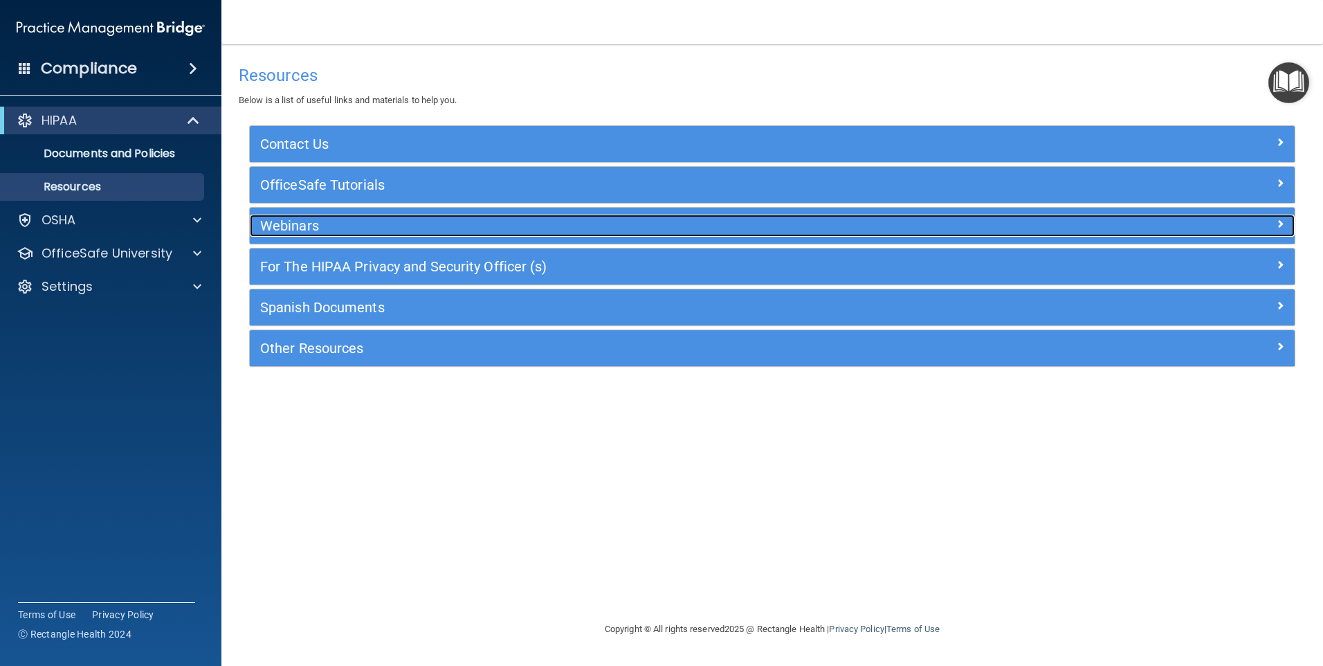
click at [289, 219] on h5 "Webinars" at bounding box center [641, 225] width 763 height 15
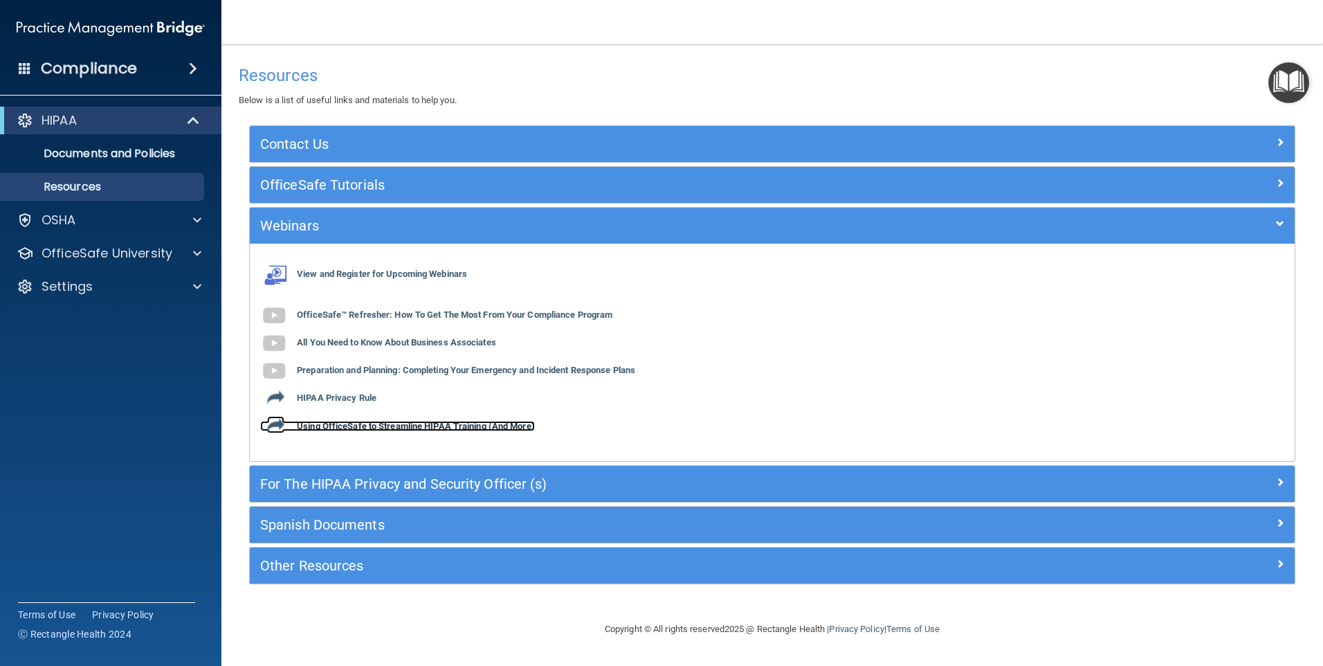
click at [395, 421] on b "Using OfficeSafe to Streamline HIPAA Training (And More)" at bounding box center [416, 426] width 238 height 10
